Goal: Task Accomplishment & Management: Manage account settings

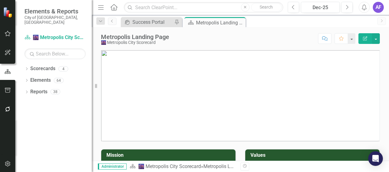
click at [134, 57] on img at bounding box center [240, 95] width 278 height 91
click at [96, 85] on div "Resize" at bounding box center [94, 86] width 5 height 172
drag, startPoint x: 100, startPoint y: 83, endPoint x: 53, endPoint y: 75, distance: 47.9
click at [53, 75] on div "Elements & Reports City of [GEOGRAPHIC_DATA], [GEOGRAPHIC_DATA] Scorecard 🌆 Met…" at bounding box center [46, 86] width 92 height 172
drag, startPoint x: 100, startPoint y: 50, endPoint x: 342, endPoint y: 123, distance: 252.3
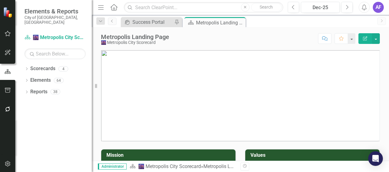
click at [343, 124] on div at bounding box center [240, 92] width 288 height 99
drag, startPoint x: 101, startPoint y: 50, endPoint x: 271, endPoint y: 126, distance: 185.9
click at [269, 127] on img at bounding box center [240, 95] width 278 height 91
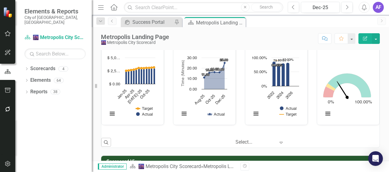
scroll to position [0, 0]
click at [149, 20] on div "Success Portal" at bounding box center [152, 22] width 40 height 8
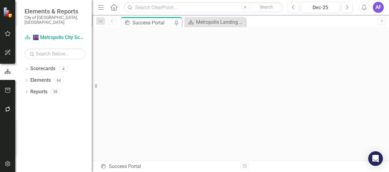
click at [380, 6] on div "AF" at bounding box center [378, 7] width 11 height 11
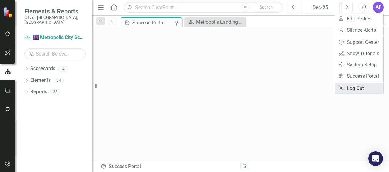
click at [361, 86] on link "Logout Log Out" at bounding box center [359, 88] width 48 height 11
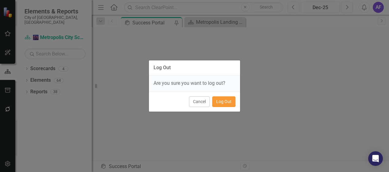
click at [230, 101] on button "Log Out" at bounding box center [223, 102] width 23 height 11
